Goal: Information Seeking & Learning: Learn about a topic

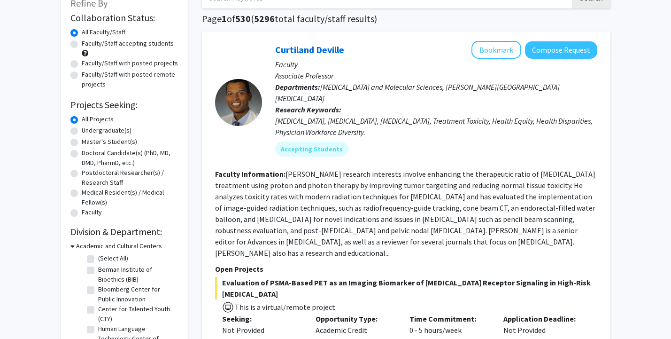
click at [82, 141] on label "Master's Student(s)" at bounding box center [109, 142] width 55 height 10
click at [82, 141] on input "Master's Student(s)" at bounding box center [85, 140] width 6 height 6
radio input "true"
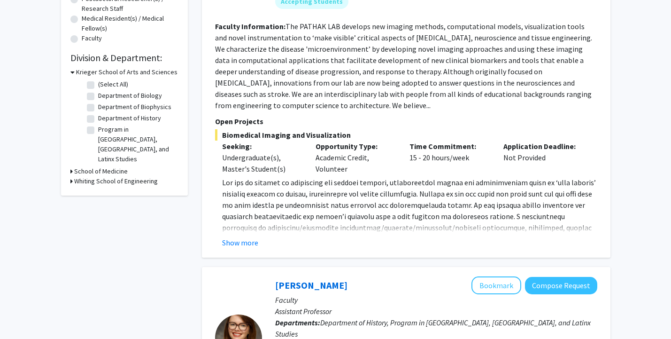
scroll to position [248, 0]
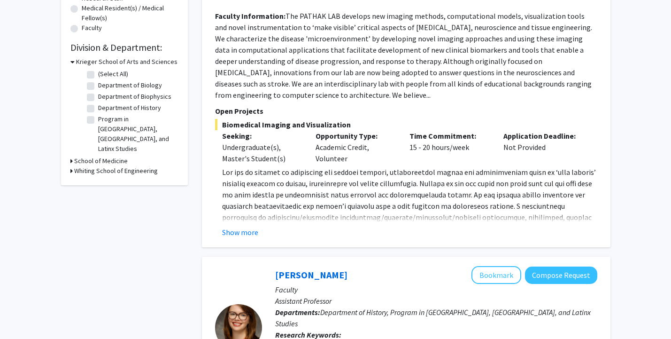
click at [73, 62] on icon at bounding box center [72, 62] width 4 height 10
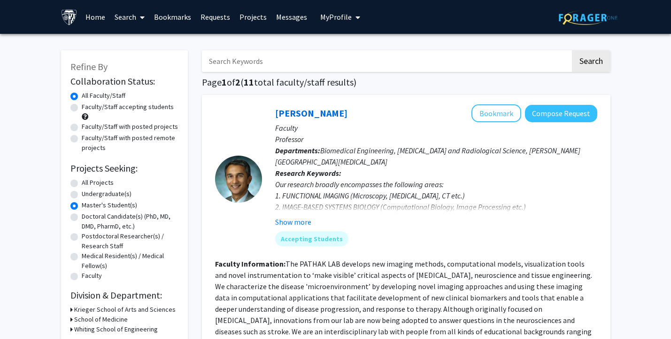
scroll to position [0, 0]
click at [143, 15] on icon at bounding box center [142, 18] width 5 height 8
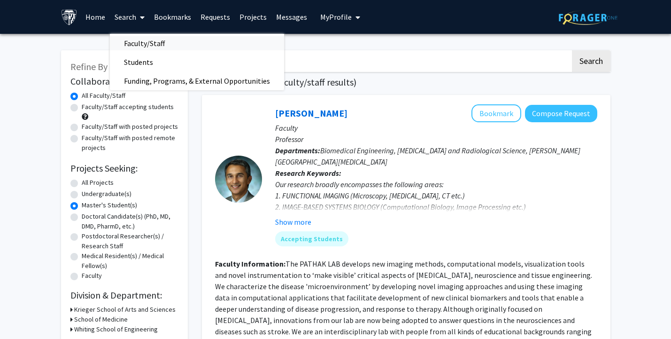
click at [147, 41] on span "Faculty/Staff" at bounding box center [144, 43] width 69 height 19
radio input "true"
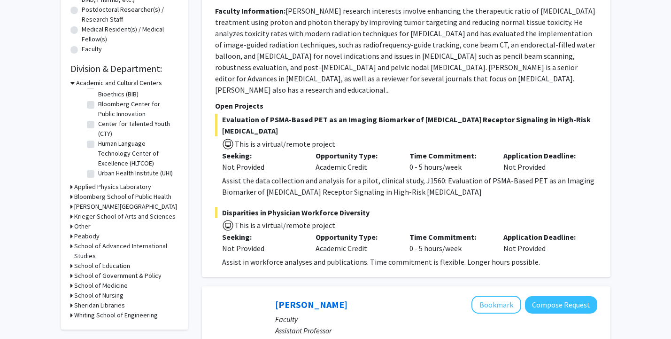
scroll to position [236, 0]
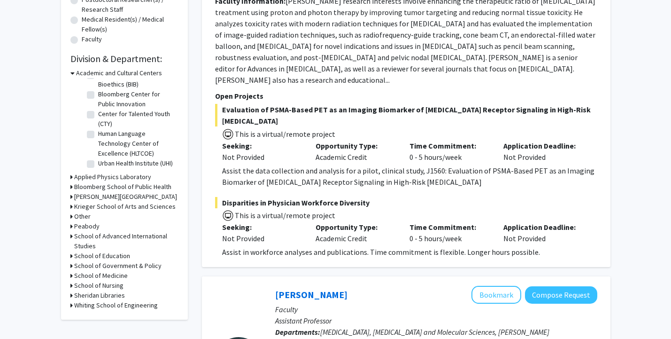
click at [70, 237] on icon at bounding box center [71, 236] width 2 height 10
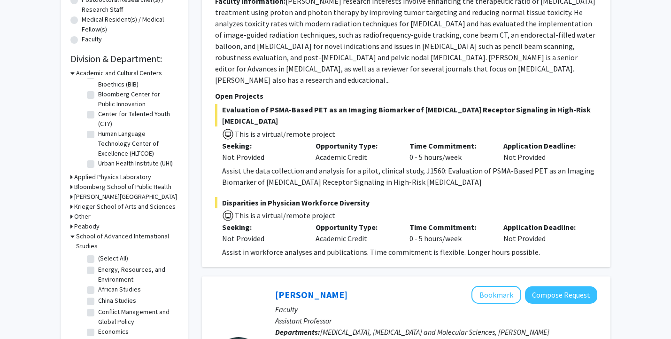
click at [98, 257] on label "(Select All)" at bounding box center [113, 258] width 30 height 10
click at [98, 257] on input "(Select All)" at bounding box center [101, 256] width 6 height 6
checkbox input "true"
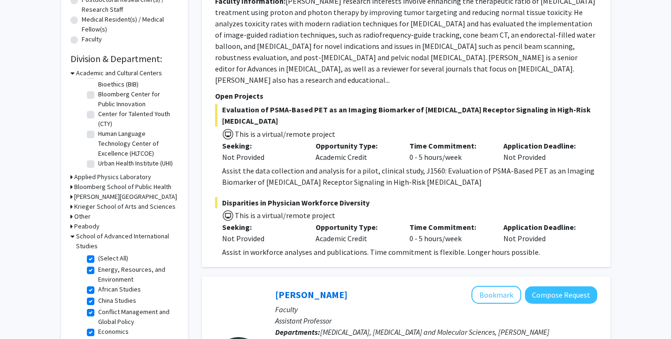
checkbox input "true"
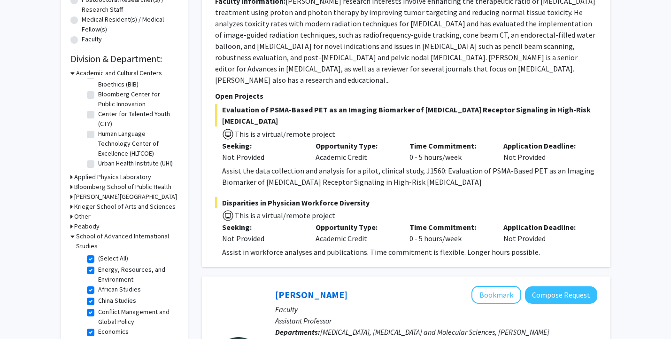
checkbox input "true"
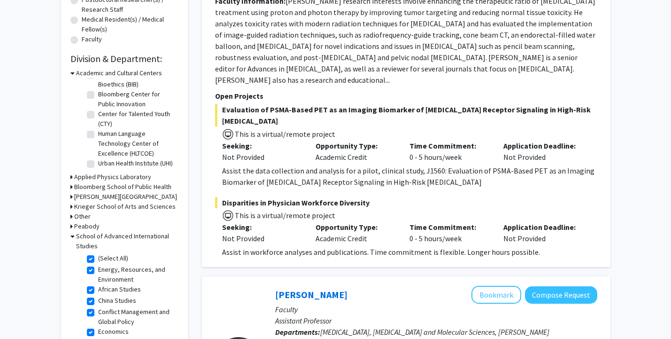
checkbox input "true"
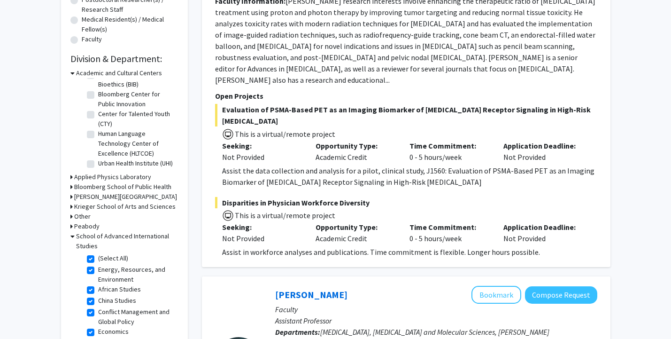
checkbox input "true"
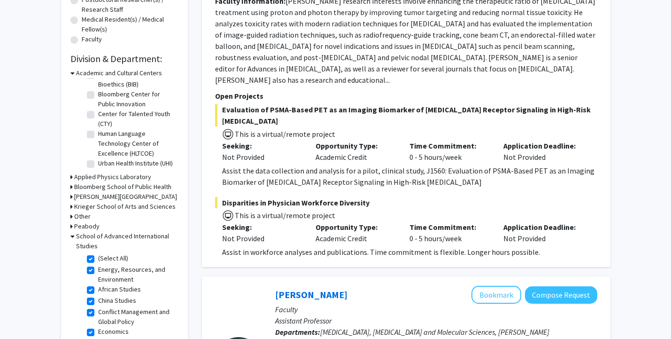
checkbox input "true"
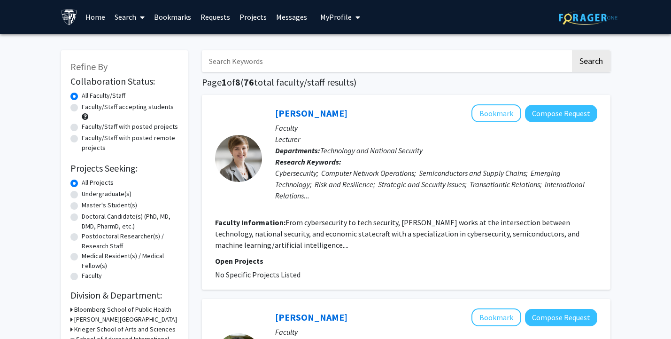
click at [82, 204] on label "Master's Student(s)" at bounding box center [109, 205] width 55 height 10
click at [82, 204] on input "Master's Student(s)" at bounding box center [85, 203] width 6 height 6
radio input "true"
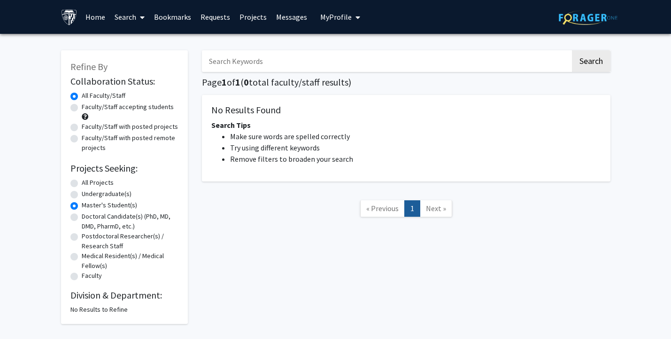
click at [82, 183] on label "All Projects" at bounding box center [98, 183] width 32 height 10
click at [82, 183] on input "All Projects" at bounding box center [85, 181] width 6 height 6
radio input "true"
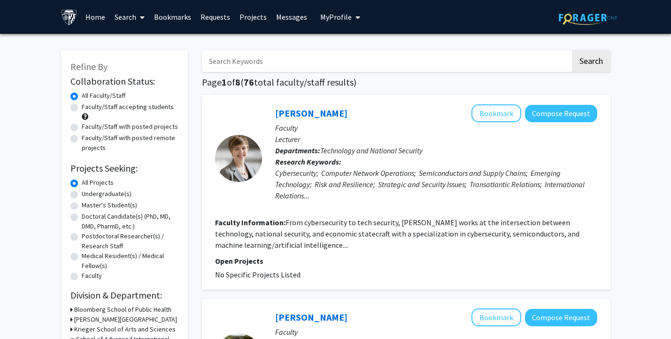
click at [82, 126] on label "Faculty/Staff with posted projects" at bounding box center [130, 127] width 96 height 10
click at [82, 126] on input "Faculty/Staff with posted projects" at bounding box center [85, 125] width 6 height 6
radio input "true"
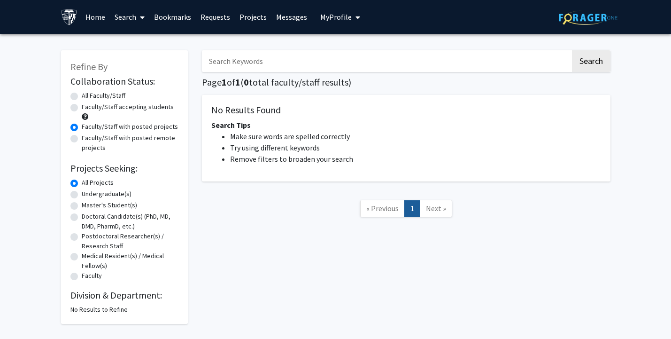
click at [82, 106] on label "Faculty/Staff accepting students" at bounding box center [128, 107] width 92 height 10
click at [82, 106] on input "Faculty/Staff accepting students" at bounding box center [85, 105] width 6 height 6
radio input "true"
click at [82, 95] on label "All Faculty/Staff" at bounding box center [104, 96] width 44 height 10
click at [82, 95] on input "All Faculty/Staff" at bounding box center [85, 94] width 6 height 6
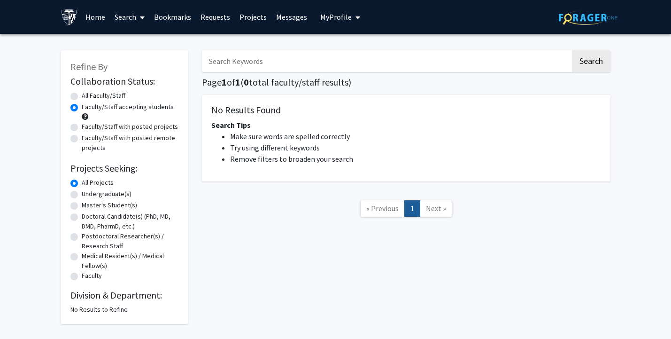
radio input "true"
